Goal: Find specific page/section: Find specific page/section

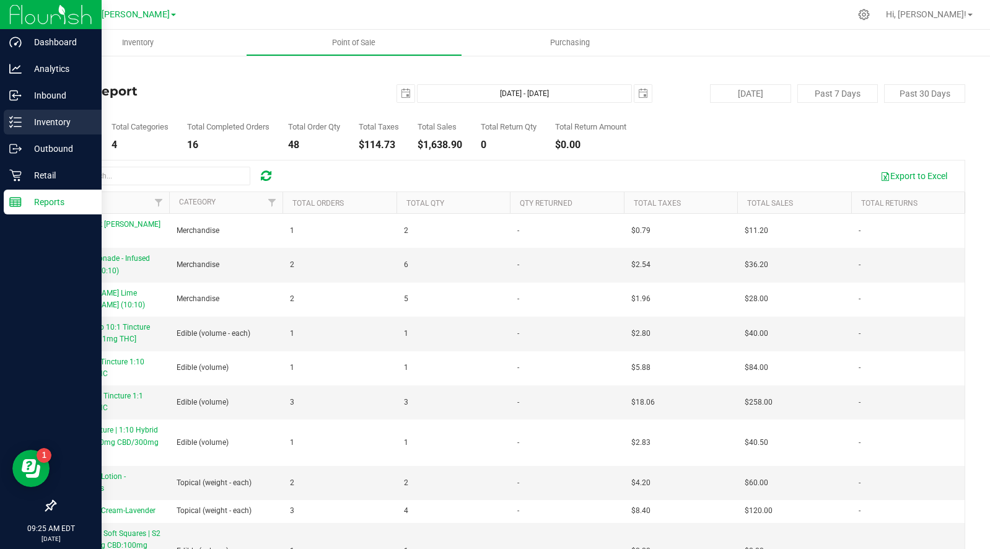
click at [43, 118] on p "Inventory" at bounding box center [59, 122] width 74 height 15
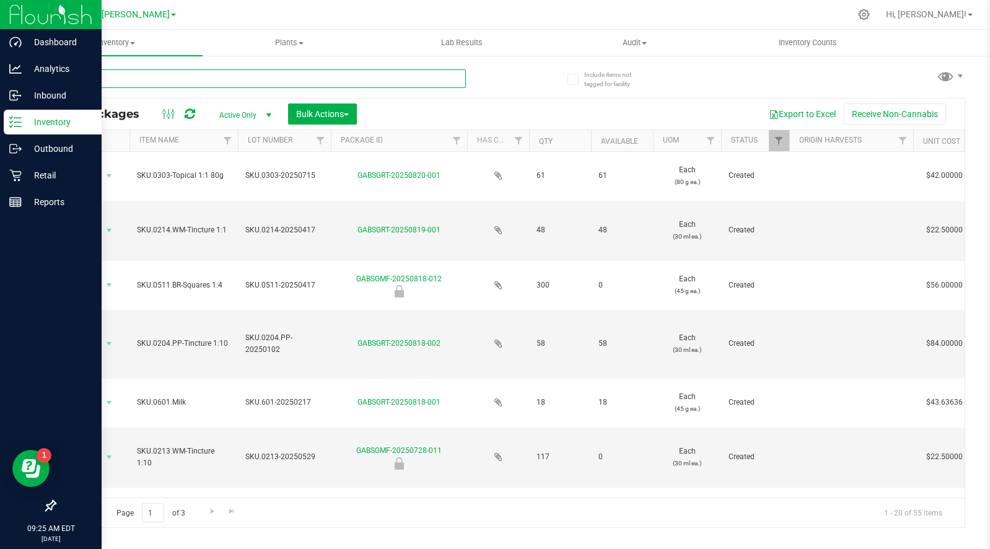
click at [138, 79] on input "text" at bounding box center [260, 78] width 411 height 19
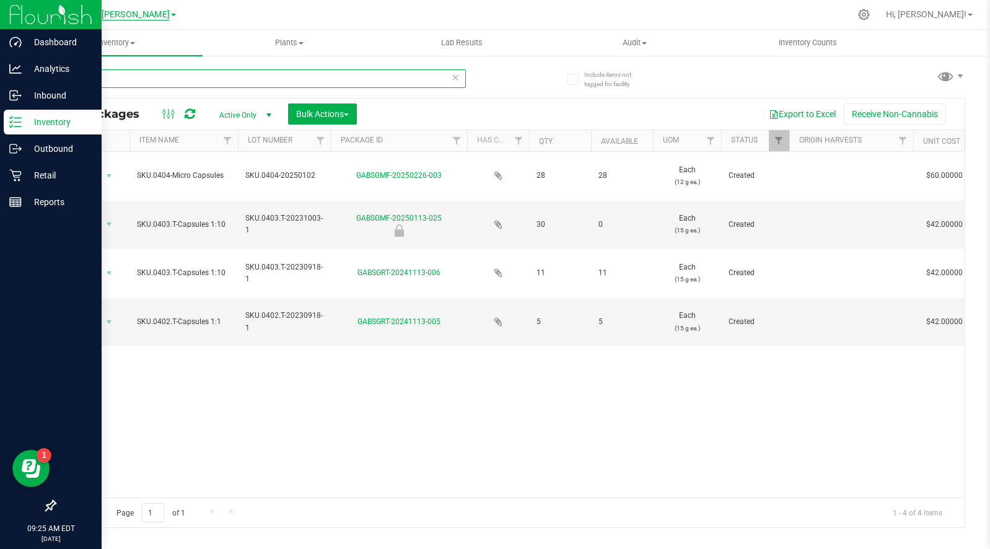
type input "capsule"
click at [130, 15] on span "GA4 - [PERSON_NAME]" at bounding box center [123, 14] width 92 height 11
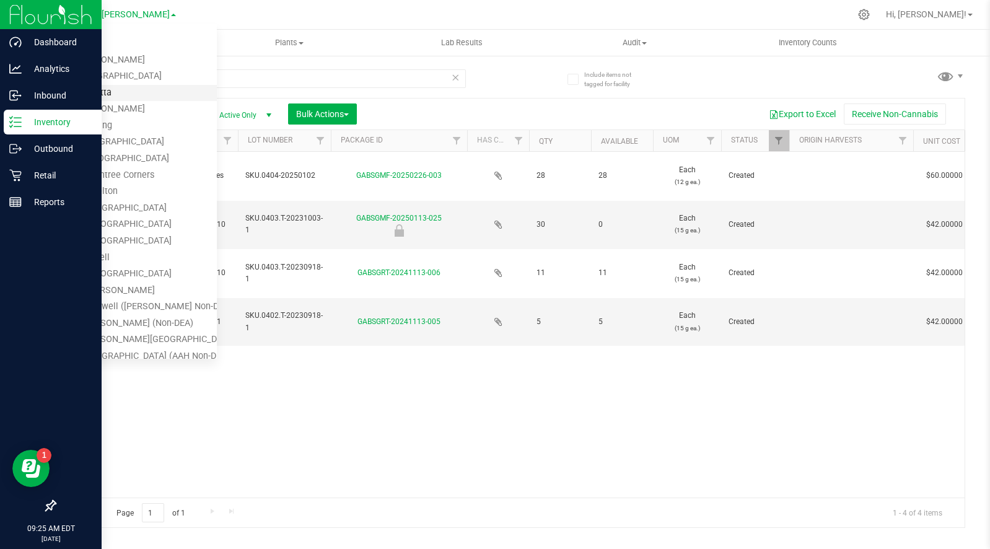
click at [102, 87] on link "GA3 - Marietta" at bounding box center [126, 93] width 181 height 17
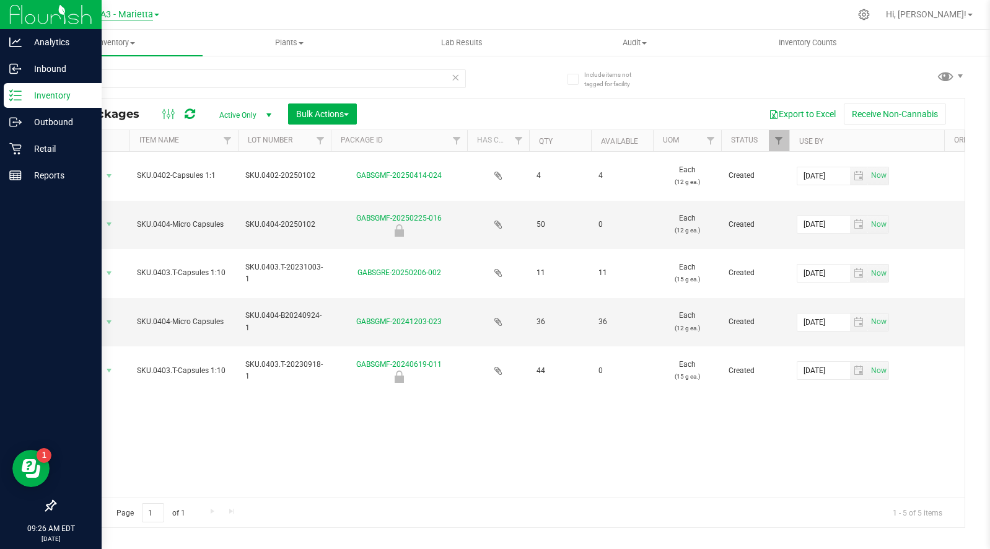
click at [128, 15] on span "GA3 - Marietta" at bounding box center [123, 14] width 59 height 11
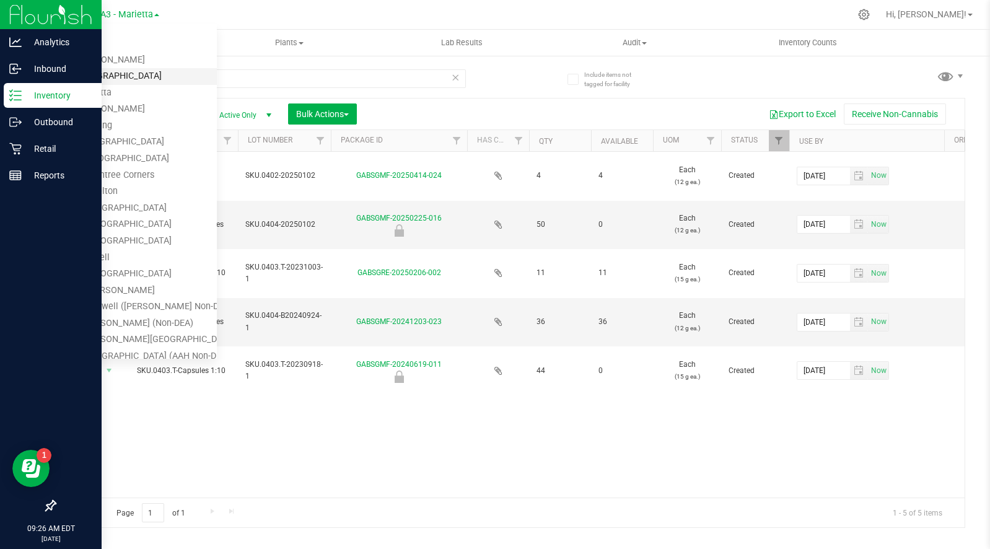
click at [106, 72] on link "GA2 - [GEOGRAPHIC_DATA]" at bounding box center [126, 76] width 181 height 17
